Goal: Task Accomplishment & Management: Manage account settings

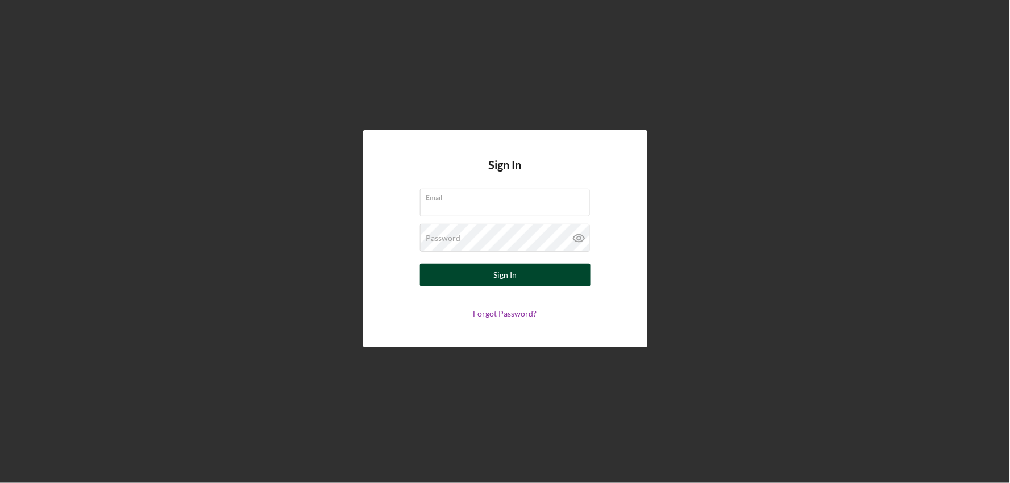
type input "[EMAIL_ADDRESS][DOMAIN_NAME]"
click at [446, 283] on button "Sign In" at bounding box center [505, 275] width 171 height 23
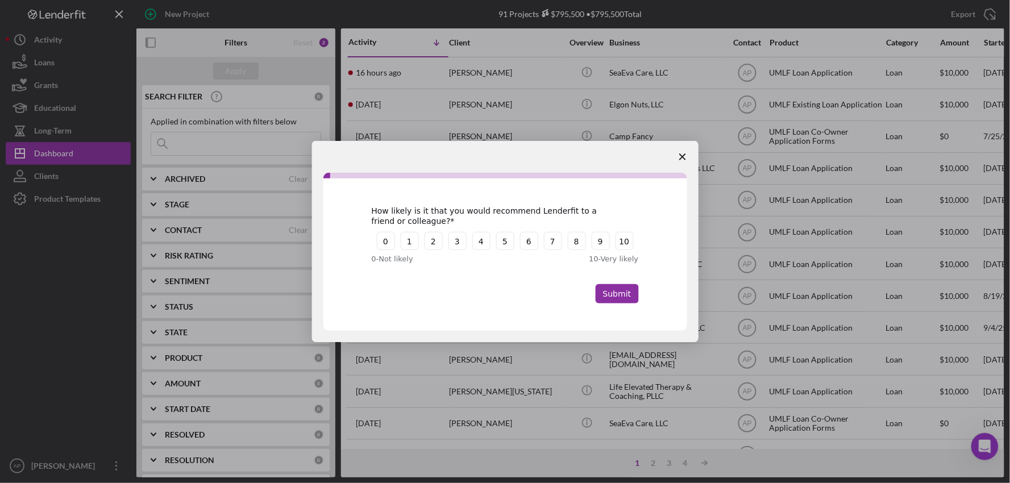
click at [681, 165] on span "Close survey" at bounding box center [683, 157] width 32 height 32
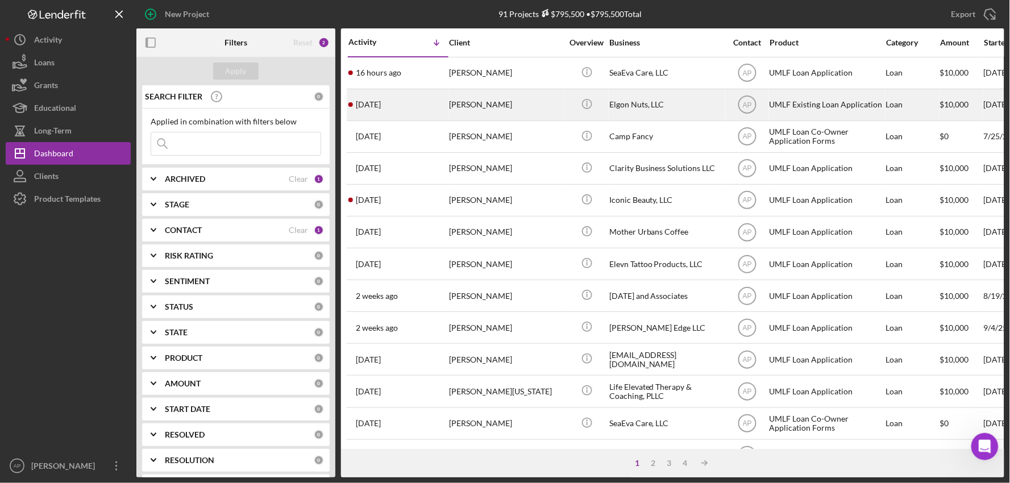
click at [493, 107] on div "[PERSON_NAME]" at bounding box center [506, 105] width 114 height 30
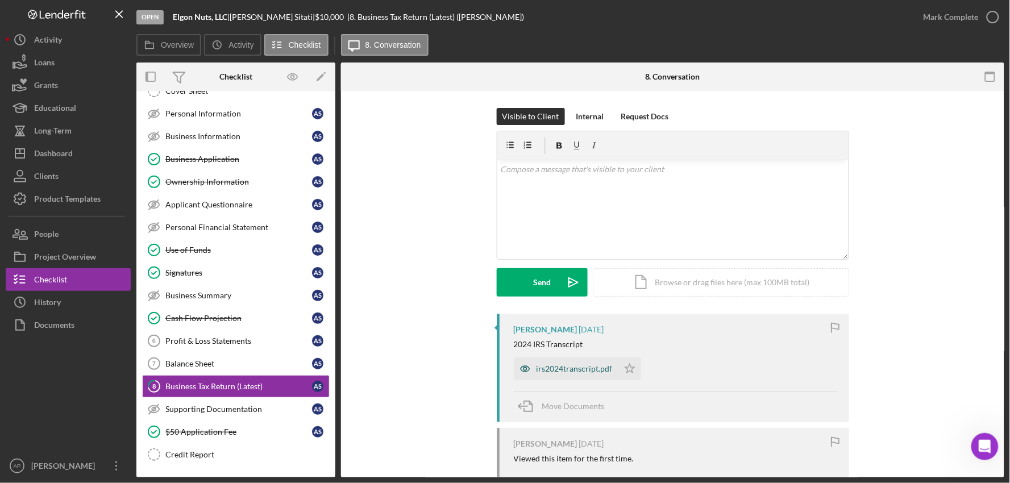
click at [560, 371] on div "irs2024transcript.pdf" at bounding box center [575, 368] width 76 height 9
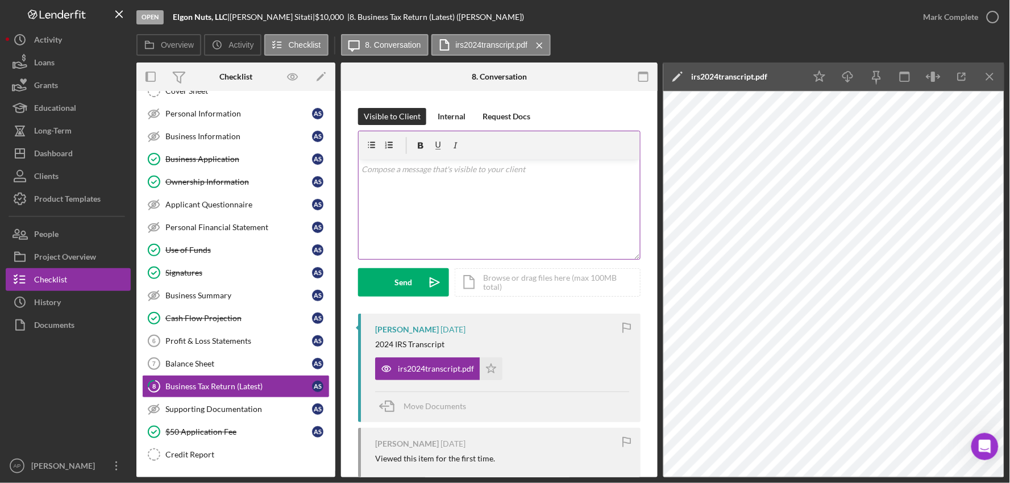
click at [453, 204] on div "v Color teal Color pink Remove color Add row above Add row below Add column bef…" at bounding box center [499, 210] width 281 height 100
drag, startPoint x: 612, startPoint y: 173, endPoint x: 433, endPoint y: 179, distance: 179.2
click at [433, 179] on div "v Color teal Color pink Remove color Add row above Add row below Add column bef…" at bounding box center [499, 210] width 281 height 100
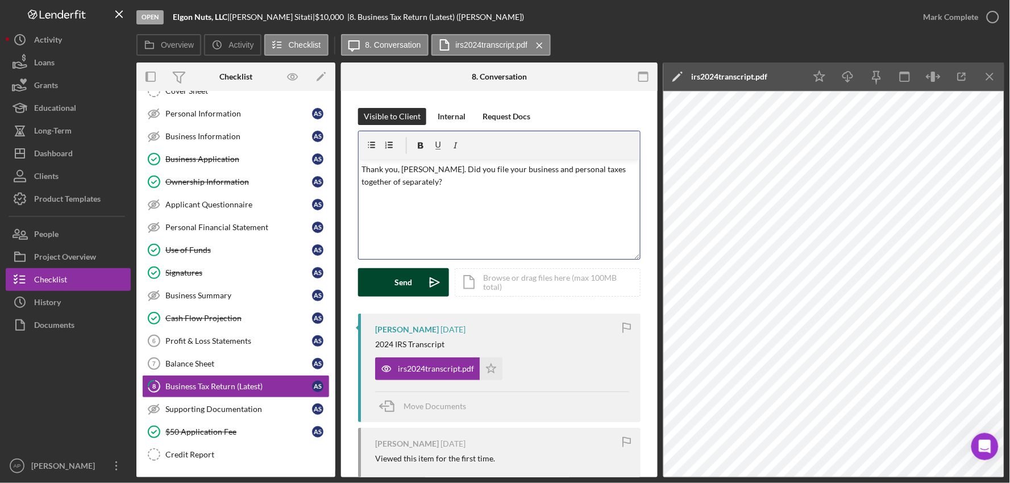
click at [387, 271] on button "Send Icon/icon-invite-send" at bounding box center [403, 282] width 91 height 28
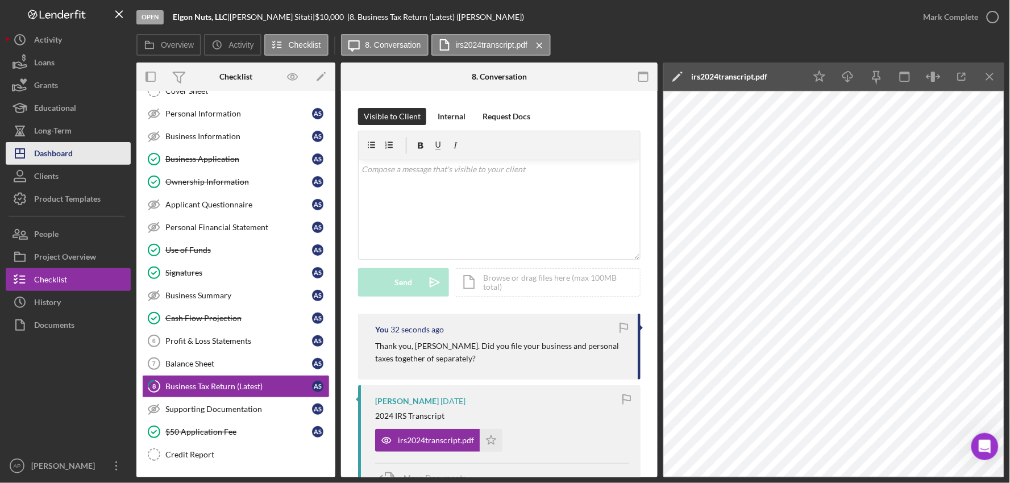
click at [68, 158] on div "Dashboard" at bounding box center [53, 155] width 39 height 26
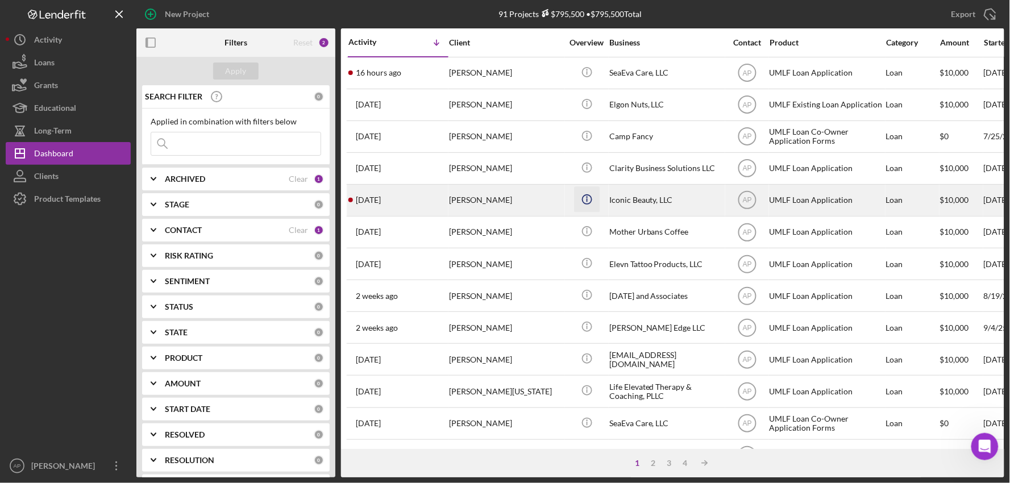
click at [575, 209] on icon "Icon/Info" at bounding box center [587, 200] width 26 height 26
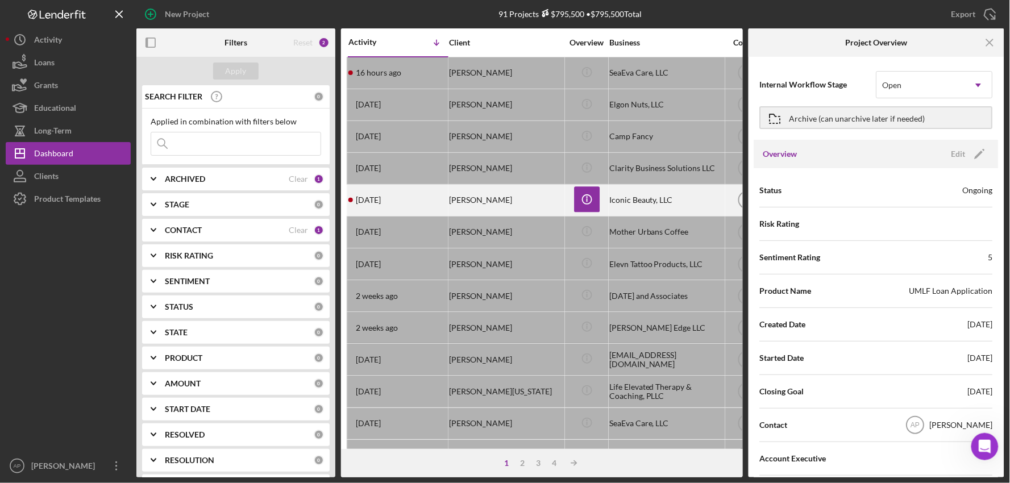
click at [479, 205] on div "[PERSON_NAME]" at bounding box center [506, 200] width 114 height 30
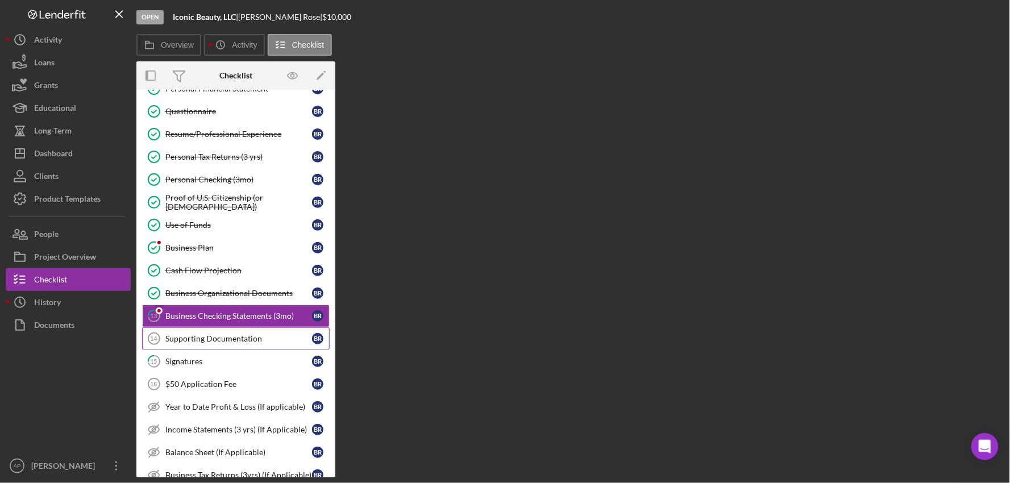
scroll to position [167, 0]
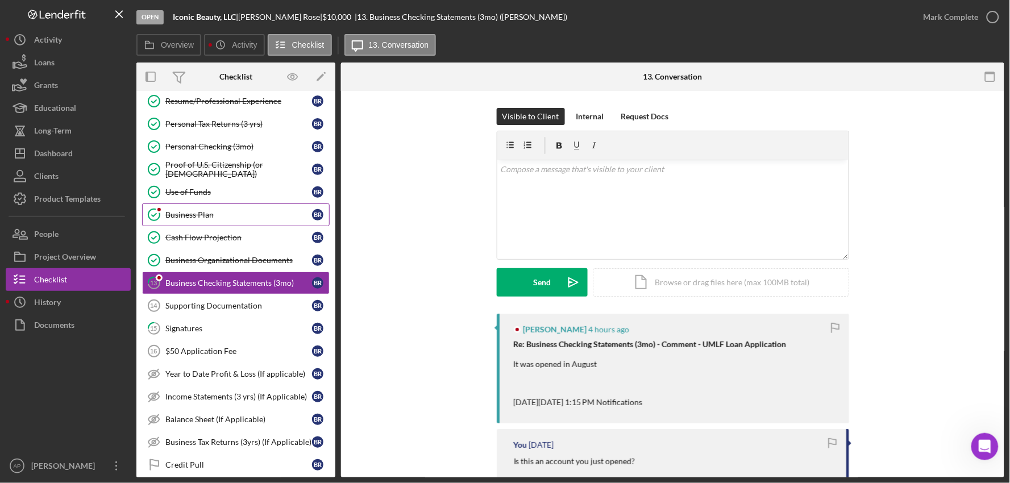
click at [207, 212] on div "Business Plan" at bounding box center [238, 214] width 147 height 9
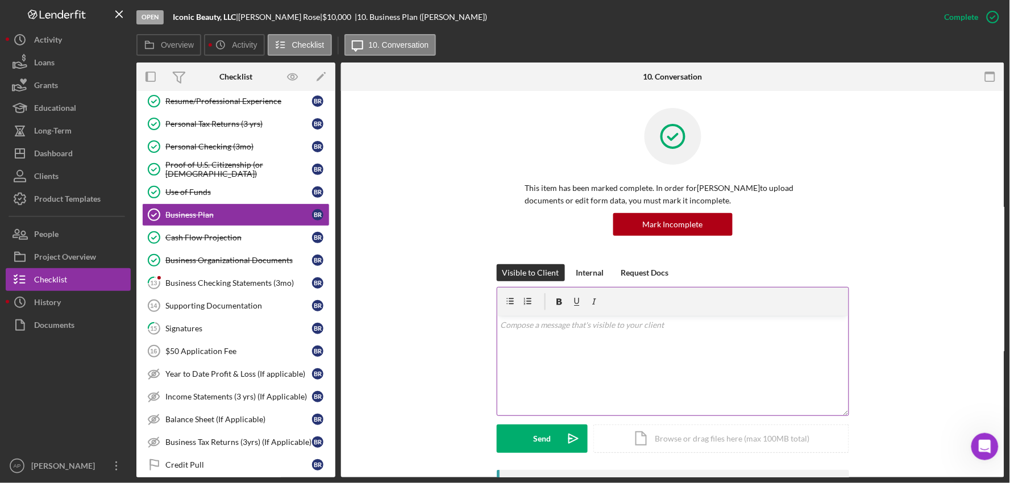
drag, startPoint x: 573, startPoint y: 366, endPoint x: 566, endPoint y: 364, distance: 6.5
click at [573, 365] on div "v Color teal Color pink Remove color Add row above Add row below Add column bef…" at bounding box center [673, 366] width 351 height 100
click at [539, 436] on div "Send" at bounding box center [542, 439] width 18 height 28
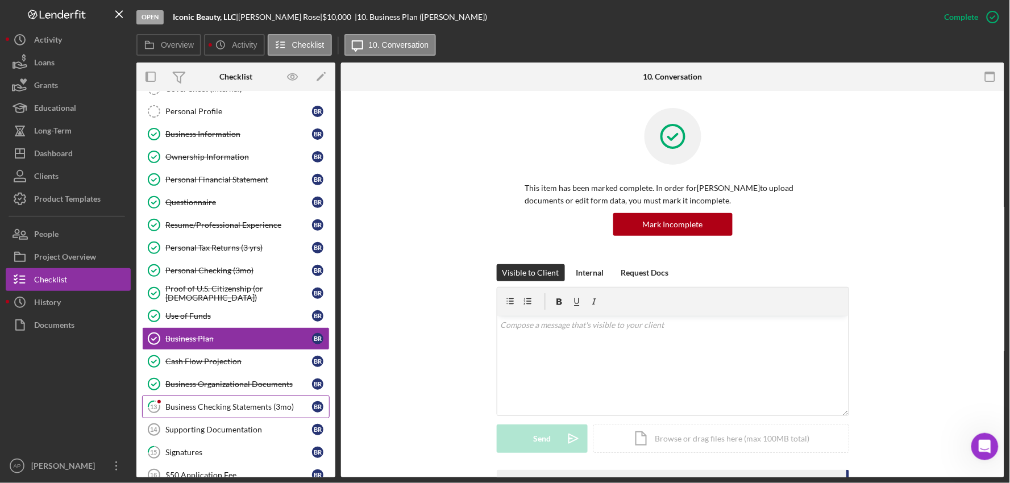
scroll to position [63, 0]
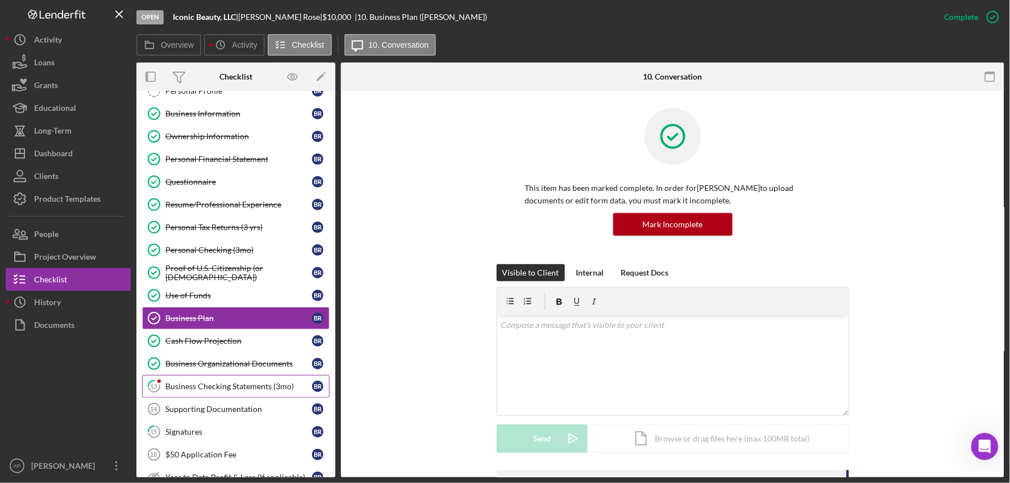
drag, startPoint x: 192, startPoint y: 391, endPoint x: 249, endPoint y: 391, distance: 56.9
click at [192, 391] on div "Business Checking Statements (3mo)" at bounding box center [238, 386] width 147 height 9
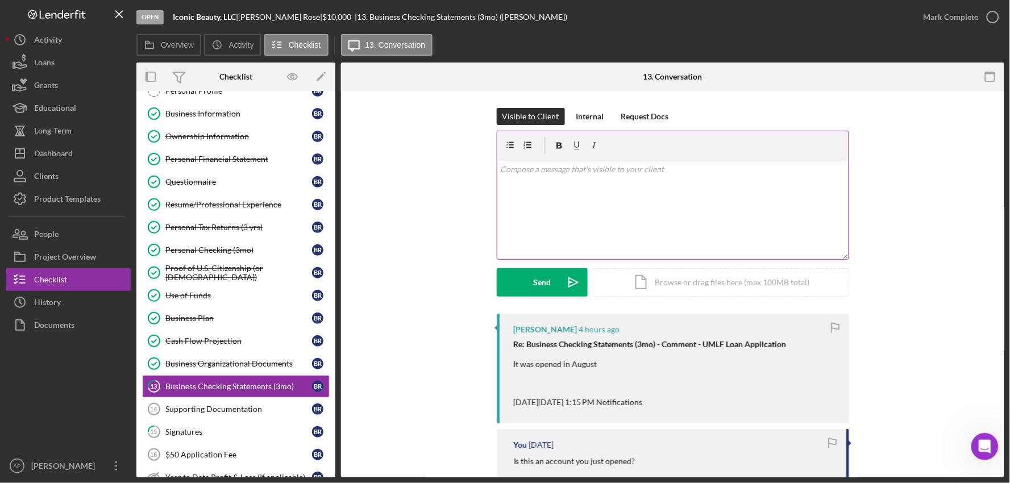
click at [578, 216] on div "v Color teal Color pink Remove color Add row above Add row below Add column bef…" at bounding box center [673, 210] width 351 height 100
click at [540, 280] on div "Send" at bounding box center [542, 282] width 18 height 28
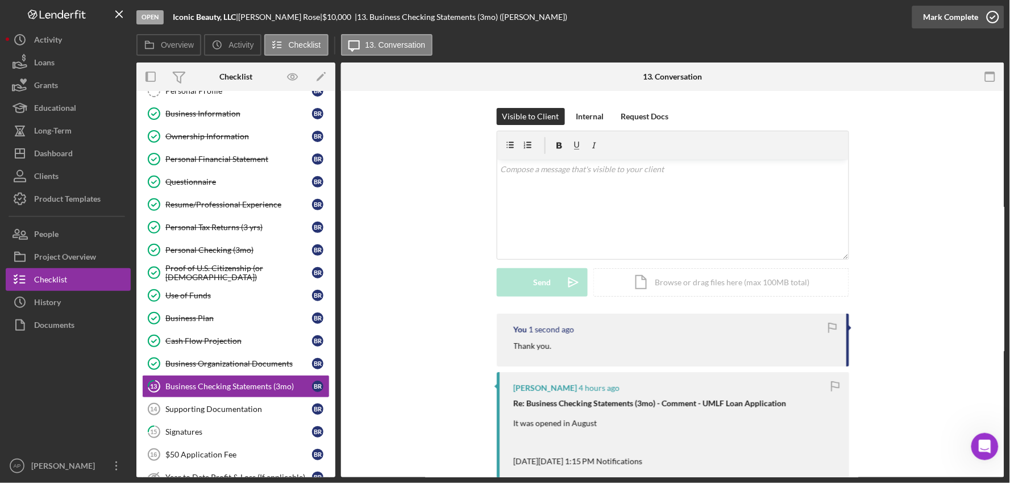
click at [939, 19] on div "Mark Complete" at bounding box center [951, 17] width 55 height 23
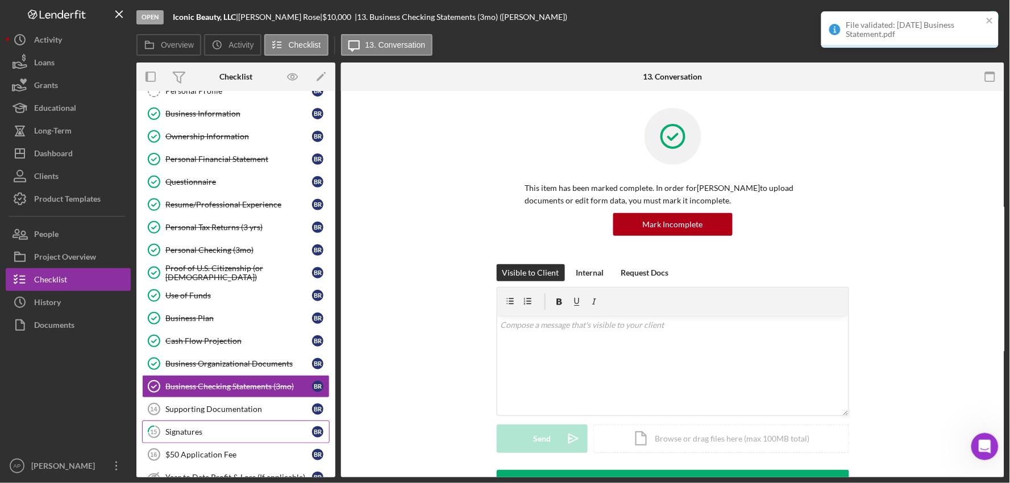
click at [211, 435] on div "Signatures" at bounding box center [238, 432] width 147 height 9
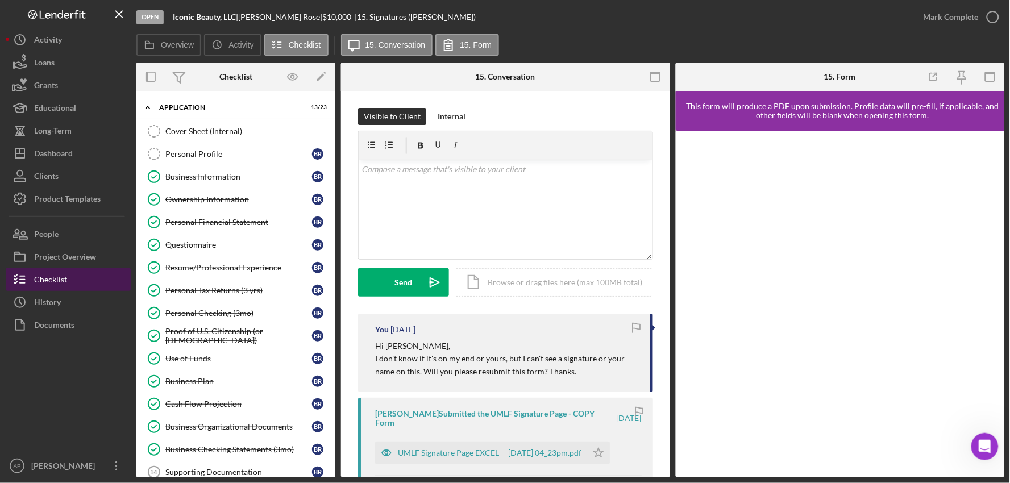
click at [44, 290] on div "Checklist" at bounding box center [50, 281] width 33 height 26
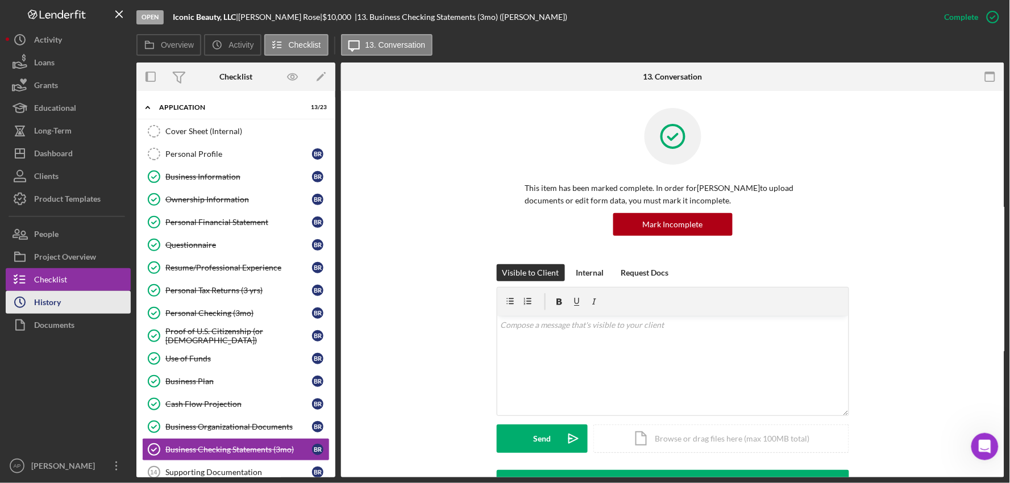
click at [44, 302] on div "History" at bounding box center [47, 304] width 27 height 26
